Goal: Transaction & Acquisition: Purchase product/service

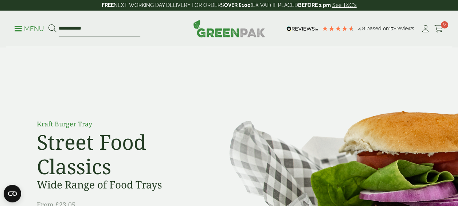
type input "**********"
click at [48, 24] on button at bounding box center [52, 28] width 8 height 9
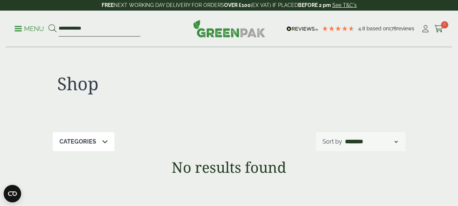
click at [74, 30] on input "**********" at bounding box center [100, 28] width 82 height 15
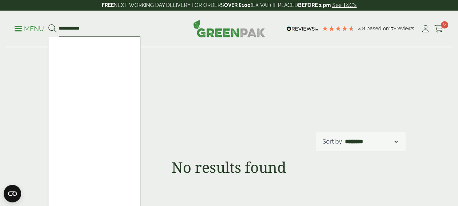
click at [77, 29] on input "**********" at bounding box center [100, 28] width 82 height 15
drag, startPoint x: 87, startPoint y: 31, endPoint x: 52, endPoint y: 35, distance: 35.6
click at [52, 35] on form "**********" at bounding box center [94, 28] width 92 height 15
type input "*"
type input "********"
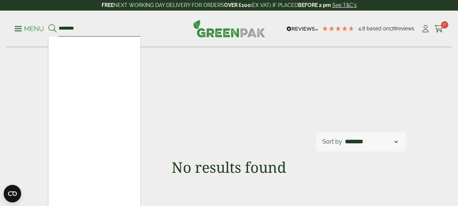
click at [48, 24] on button at bounding box center [52, 28] width 8 height 9
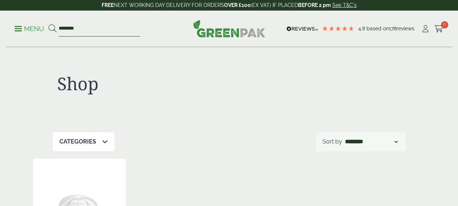
click at [69, 28] on input "********" at bounding box center [100, 28] width 82 height 15
type input "***"
click at [48, 24] on button at bounding box center [52, 28] width 8 height 9
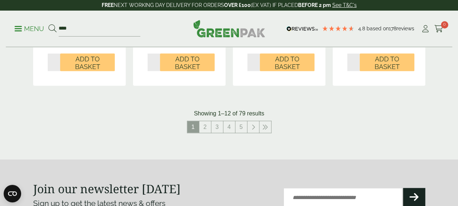
scroll to position [805, 0]
click at [206, 128] on link "2" at bounding box center [205, 127] width 12 height 12
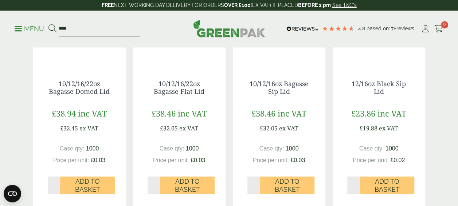
scroll to position [426, 0]
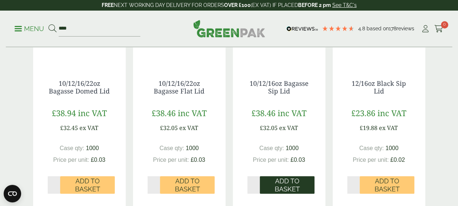
click at [291, 179] on span "Add to Basket" at bounding box center [287, 185] width 44 height 16
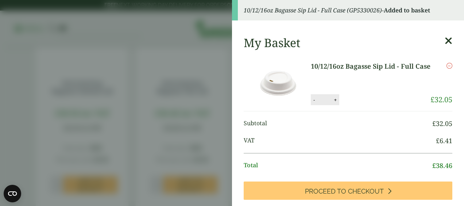
click at [444, 39] on icon at bounding box center [448, 41] width 8 height 10
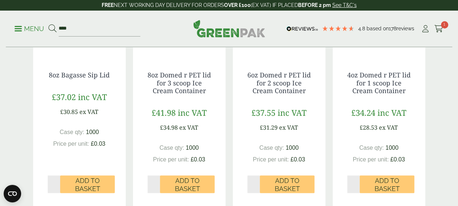
scroll to position [677, 0]
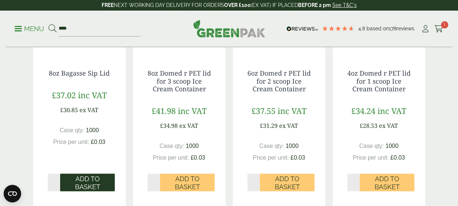
click at [101, 173] on button "Add to Basket" at bounding box center [87, 181] width 55 height 17
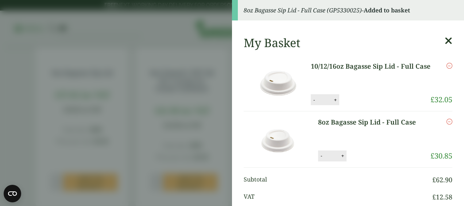
click at [203, 63] on aside "8oz Bagasse Sip Lid - Full Case (GP5330025) - Added to basket My Basket 10/12/1…" at bounding box center [232, 103] width 464 height 206
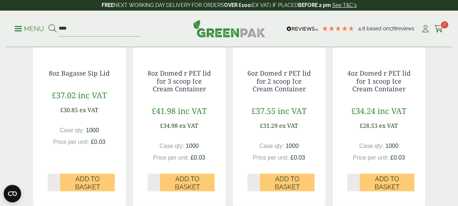
click at [203, 63] on div "8oz Domed r PET lid for 3 scoop Ice Cream Container £41.98 inc VAT £34.98 ex VA…" at bounding box center [179, 129] width 93 height 151
click at [86, 27] on input "***" at bounding box center [100, 28] width 82 height 15
type input "*"
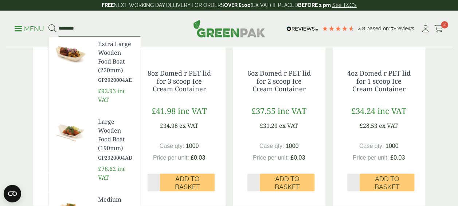
type input "********"
click at [48, 24] on button at bounding box center [52, 28] width 8 height 9
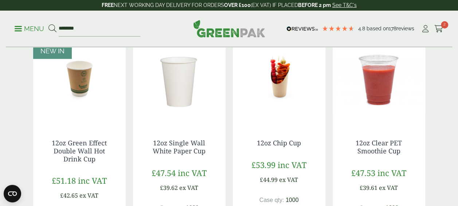
scroll to position [377, 0]
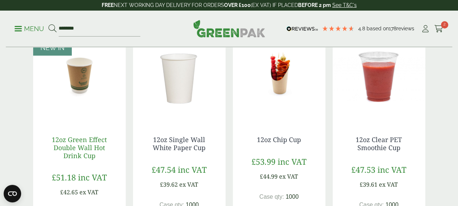
click at [85, 147] on link "12oz Green Effect Double Wall Hot Drink Cup" at bounding box center [79, 147] width 55 height 24
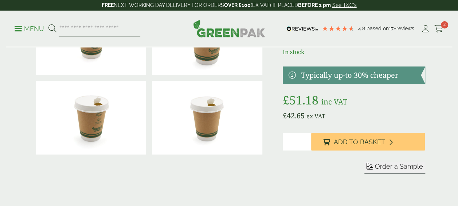
scroll to position [73, 0]
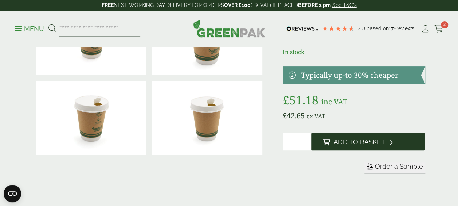
click at [346, 141] on span "Add to Basket" at bounding box center [359, 142] width 51 height 8
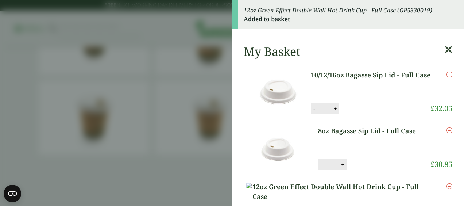
click at [204, 82] on aside "12oz Green Effect Double Wall Hot Drink Cup - Full Case (GP5330019) - Added to …" at bounding box center [232, 103] width 464 height 206
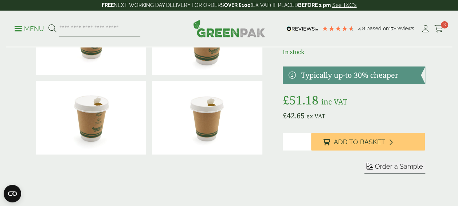
scroll to position [0, 0]
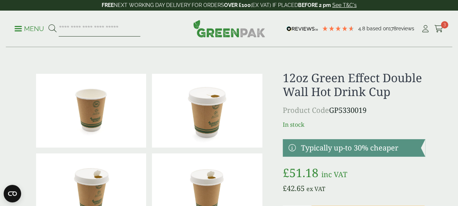
click at [85, 27] on input "search" at bounding box center [100, 28] width 82 height 15
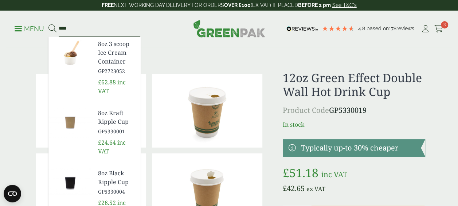
type input "***"
click at [48, 24] on button at bounding box center [52, 28] width 8 height 9
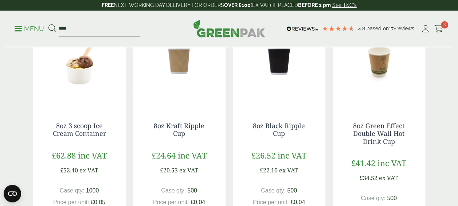
scroll to position [145, 0]
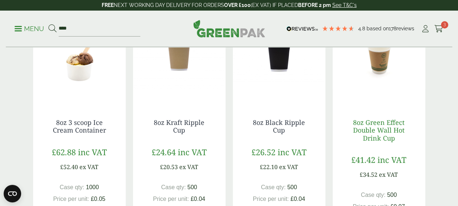
click at [384, 124] on link "8oz Green Effect Double Wall Hot Drink Cup" at bounding box center [378, 130] width 51 height 24
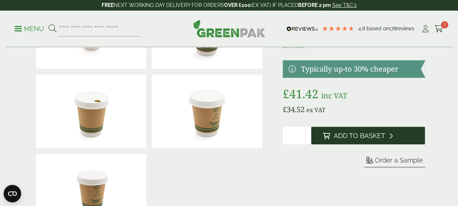
click at [358, 135] on span "Add to Basket" at bounding box center [359, 136] width 51 height 8
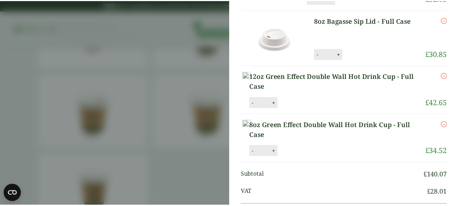
scroll to position [135, 0]
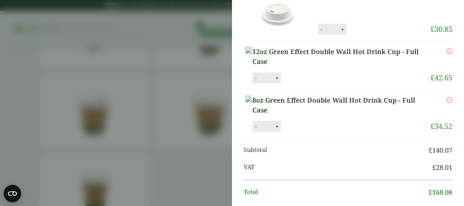
click at [152, 122] on aside "8oz Green Effect Double Wall Hot Drink Cup - Full Case (GP5330018) - Added to b…" at bounding box center [232, 103] width 464 height 206
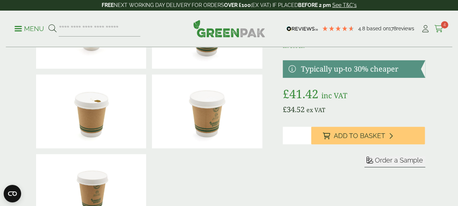
click at [436, 27] on icon at bounding box center [438, 28] width 9 height 7
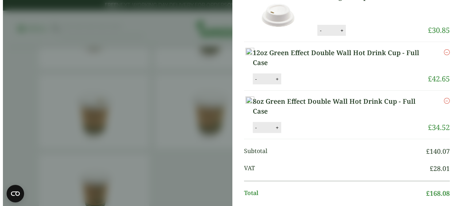
scroll to position [96, 0]
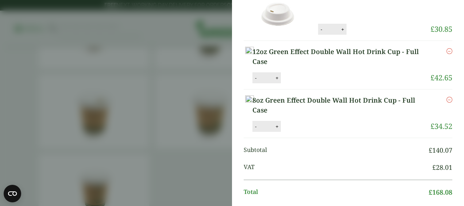
click at [354, 59] on link "12oz Green Effect Double Wall Hot Drink Cup - Full Case" at bounding box center [341, 57] width 178 height 20
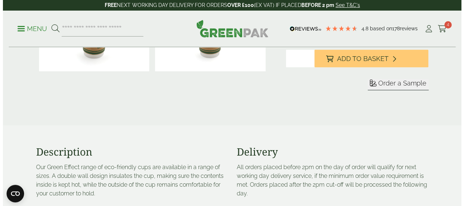
scroll to position [155, 0]
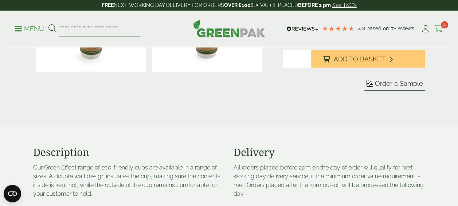
click at [443, 30] on icon at bounding box center [438, 28] width 9 height 7
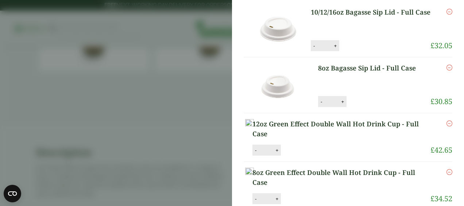
scroll to position [25, 0]
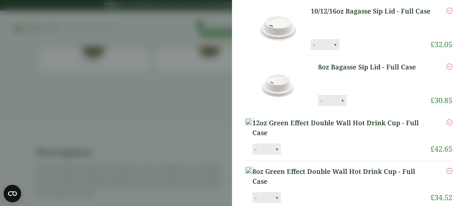
click at [280, 152] on button "+" at bounding box center [276, 149] width 7 height 6
type input "*"
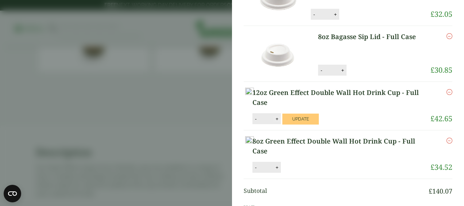
scroll to position [56, 0]
click at [318, 118] on button "Update" at bounding box center [300, 118] width 36 height 11
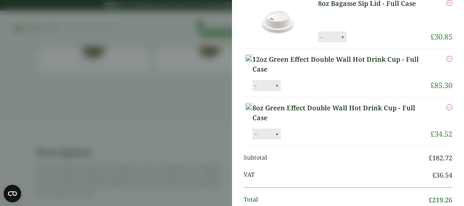
scroll to position [121, 0]
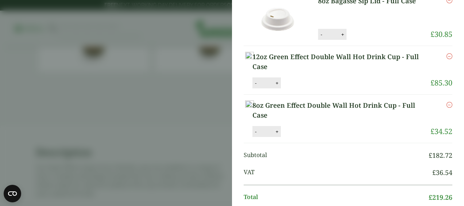
click at [280, 134] on button "+" at bounding box center [276, 131] width 7 height 6
type input "*"
click at [318, 137] on button "Update" at bounding box center [300, 131] width 36 height 11
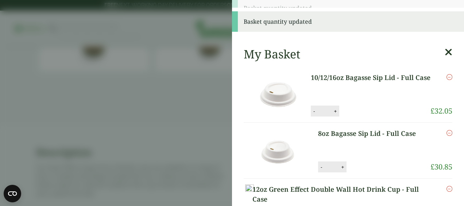
scroll to position [0, 0]
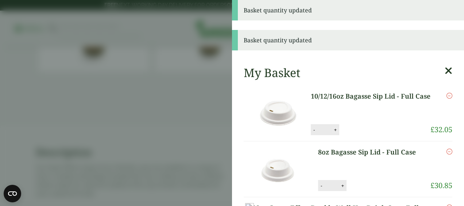
click at [334, 130] on button "+" at bounding box center [334, 129] width 7 height 6
type input "*"
click at [341, 128] on button "Update" at bounding box center [358, 129] width 36 height 11
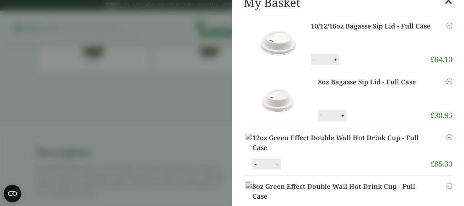
click at [339, 117] on button "+" at bounding box center [342, 115] width 7 height 6
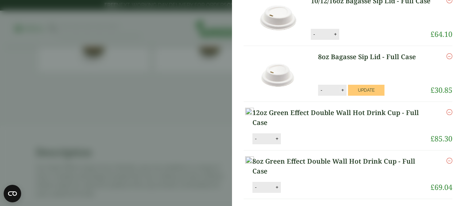
type input "*"
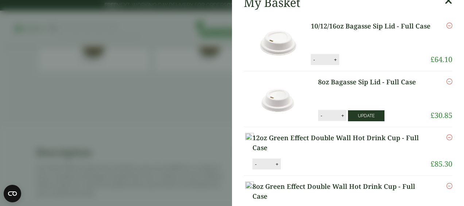
click at [356, 115] on button "Update" at bounding box center [366, 115] width 36 height 11
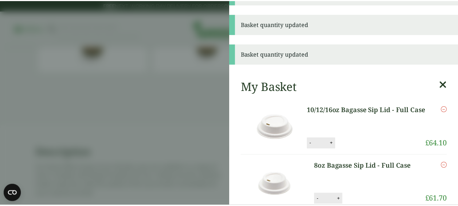
scroll to position [0, 0]
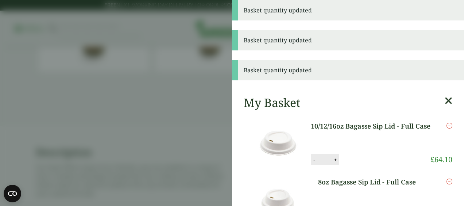
drag, startPoint x: 144, startPoint y: 50, endPoint x: 103, endPoint y: 21, distance: 50.5
click at [103, 21] on aside "Basket quantity updated Basket quantity updated Basket quantity updated My Bask…" at bounding box center [232, 103] width 464 height 206
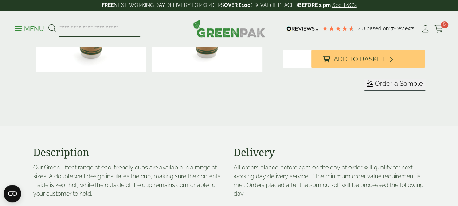
click at [117, 27] on input "search" at bounding box center [100, 28] width 82 height 15
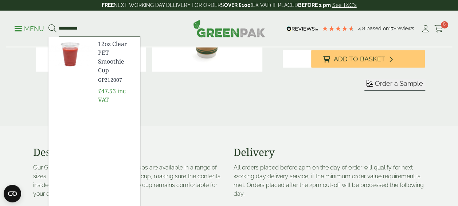
type input "**********"
click at [107, 59] on span "12oz Clear PET Smoothie Cup" at bounding box center [116, 56] width 36 height 35
